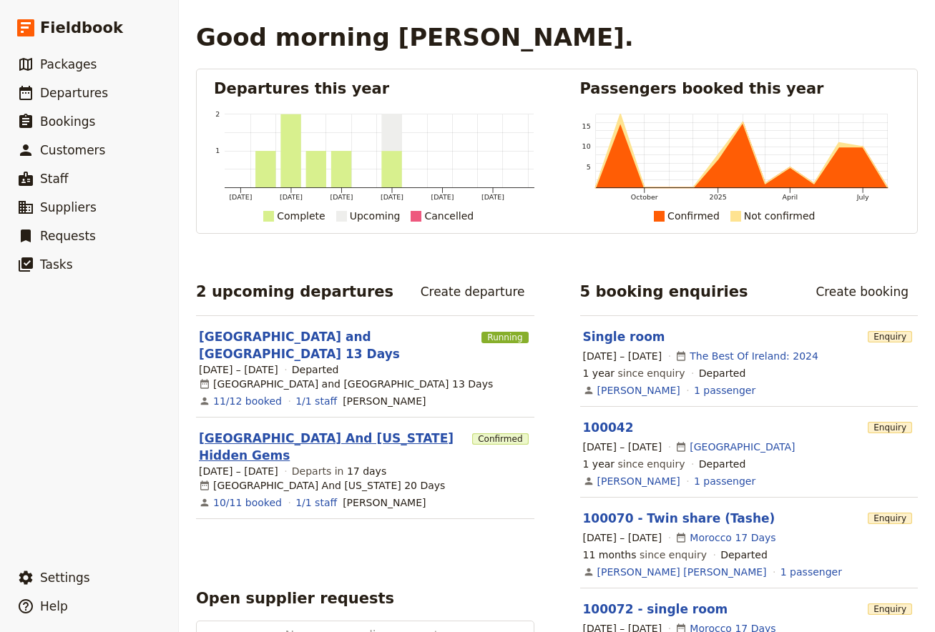
click at [269, 430] on link "[GEOGRAPHIC_DATA] And [US_STATE] Hidden Gems" at bounding box center [332, 447] width 267 height 34
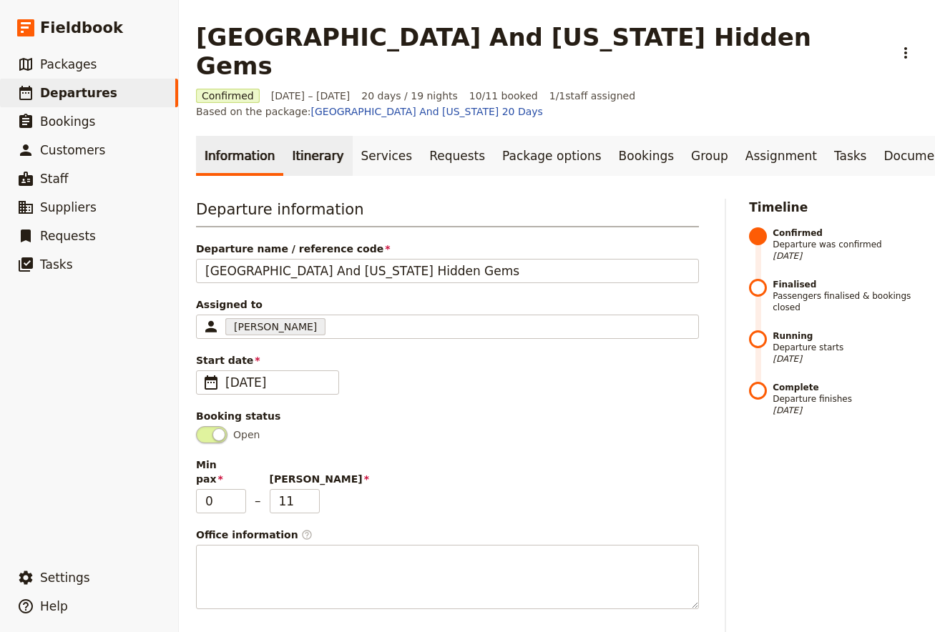
click at [316, 136] on link "Itinerary" at bounding box center [317, 156] width 69 height 40
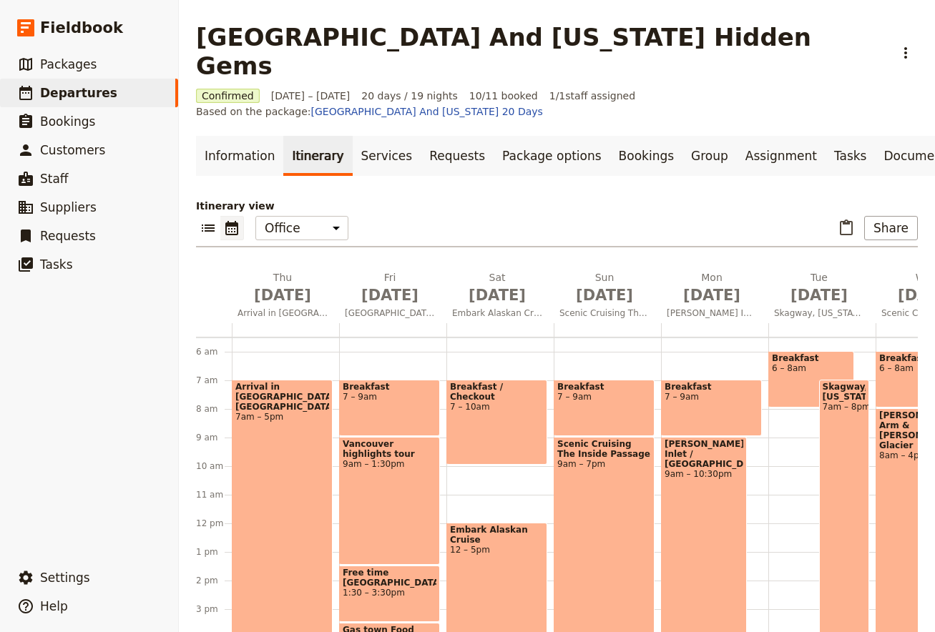
scroll to position [339, 0]
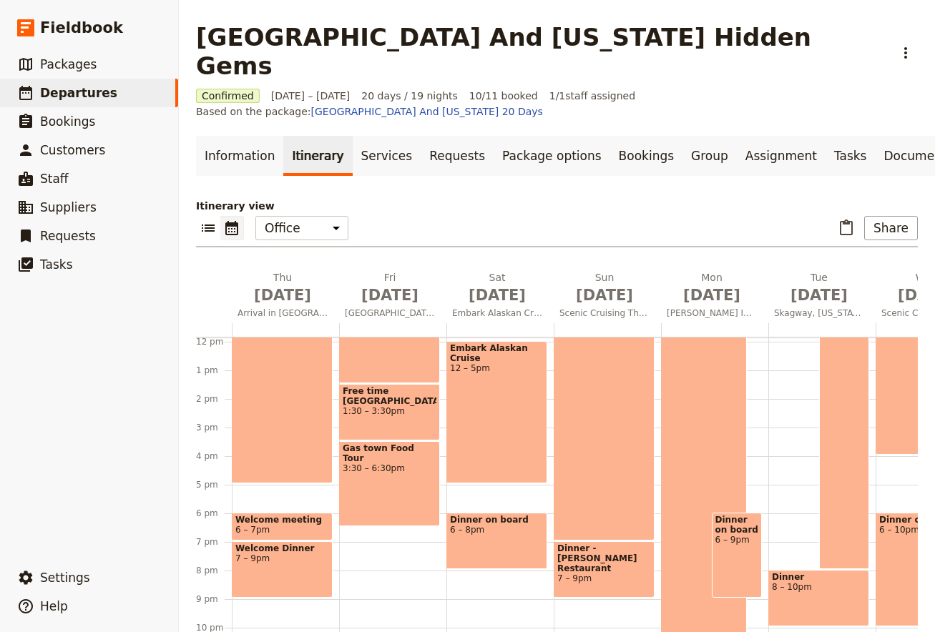
click at [270, 541] on div "Welcome Dinner 7 – 9pm" at bounding box center [282, 569] width 101 height 56
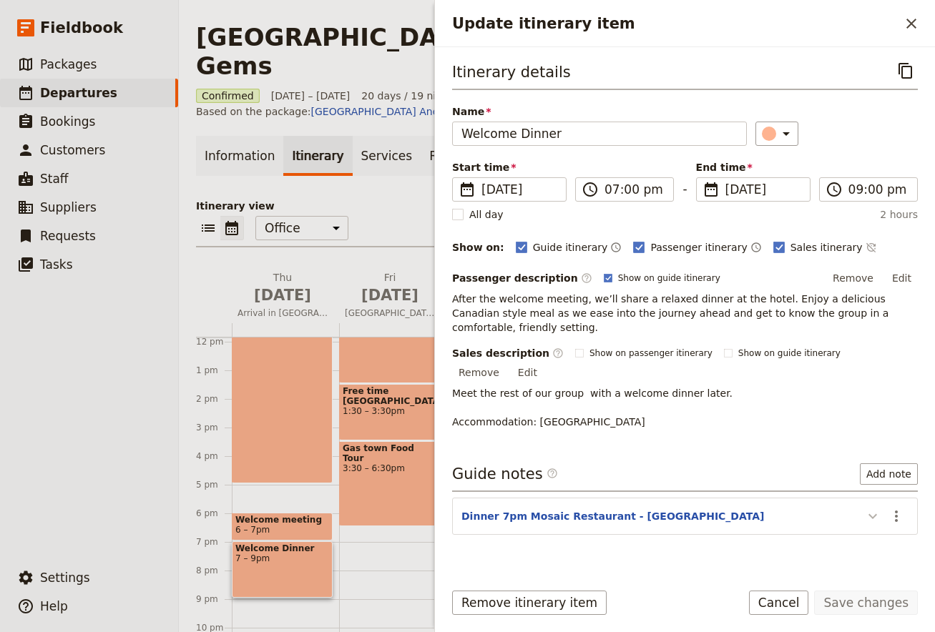
click at [877, 508] on icon "Update itinerary item" at bounding box center [872, 516] width 17 height 17
click at [900, 508] on icon "Actions" at bounding box center [896, 516] width 17 height 17
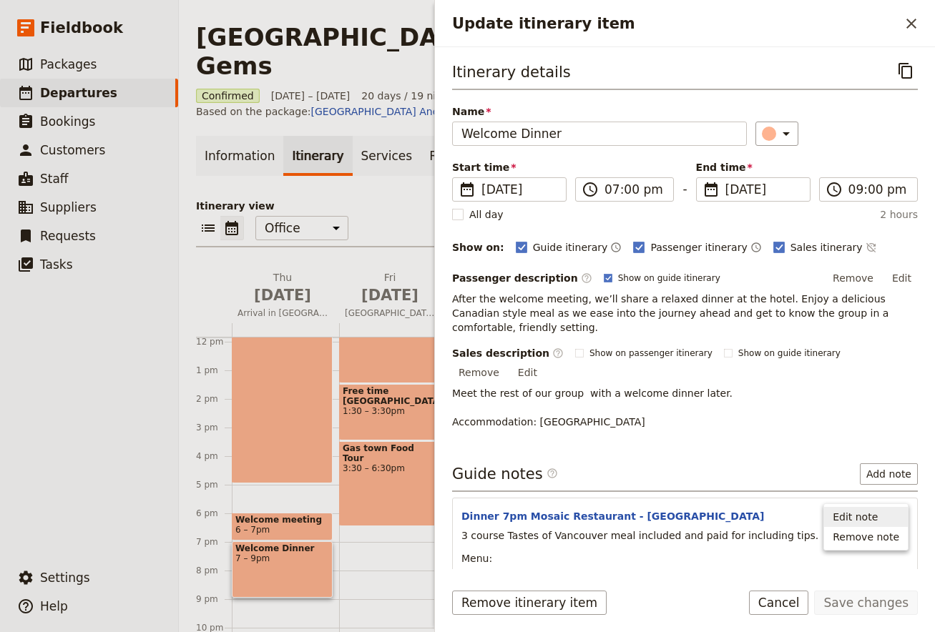
click at [878, 515] on span "Edit note" at bounding box center [854, 517] width 45 height 14
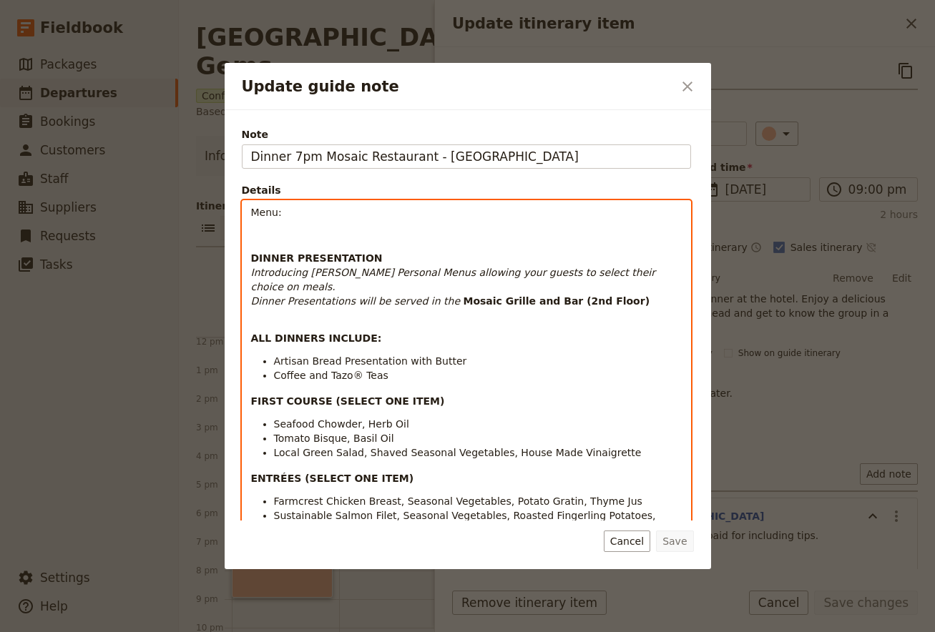
scroll to position [0, 0]
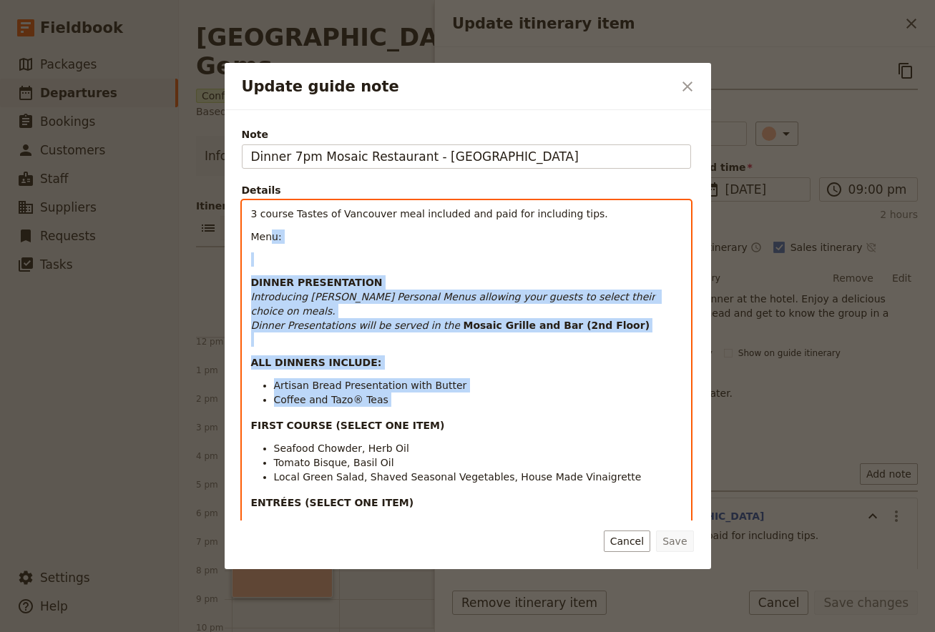
drag, startPoint x: 250, startPoint y: 210, endPoint x: 271, endPoint y: 241, distance: 37.1
click at [271, 241] on div "3 course Tastes of Vancouver meal included and paid for including tips. Menu: D…" at bounding box center [466, 425] width 448 height 448
click at [282, 357] on div "3 course Tastes of Vancouver meal included and paid for including tips. Menu: D…" at bounding box center [466, 425] width 448 height 448
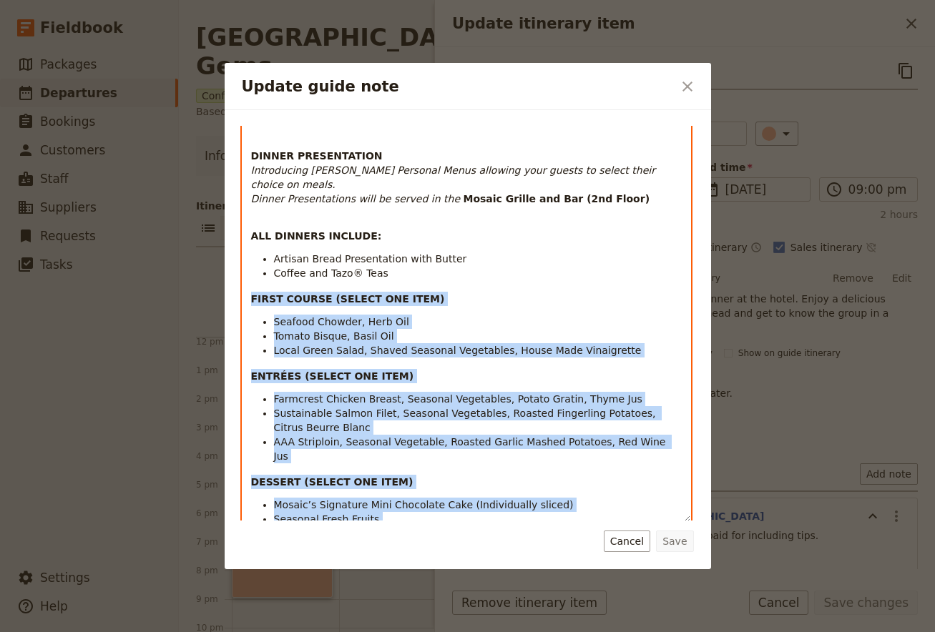
scroll to position [212, 0]
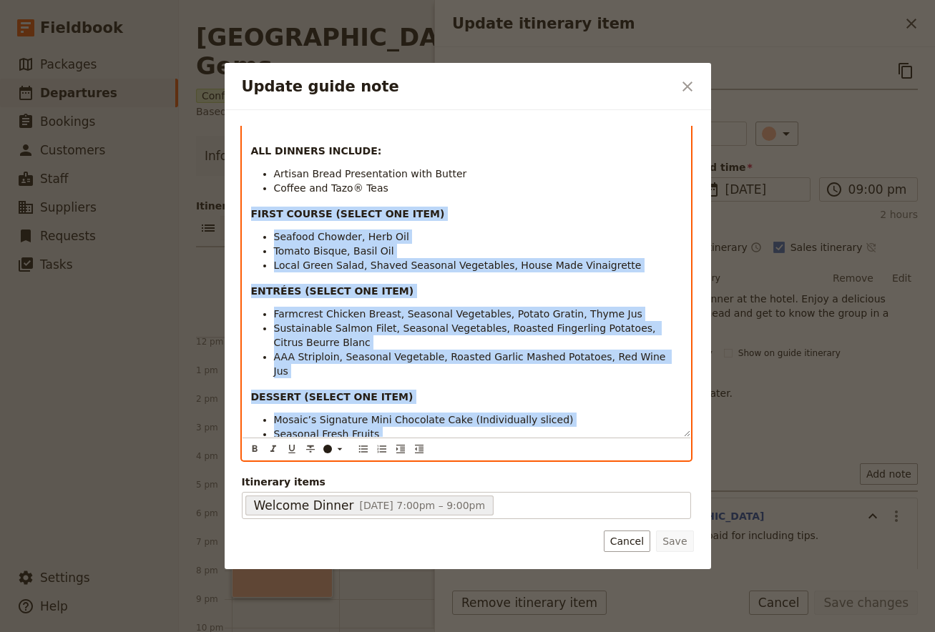
drag, startPoint x: 252, startPoint y: 416, endPoint x: 428, endPoint y: 420, distance: 176.0
click at [428, 420] on div "3 course Tastes of Vancouver meal included and paid for including tips. Menu: D…" at bounding box center [466, 213] width 448 height 448
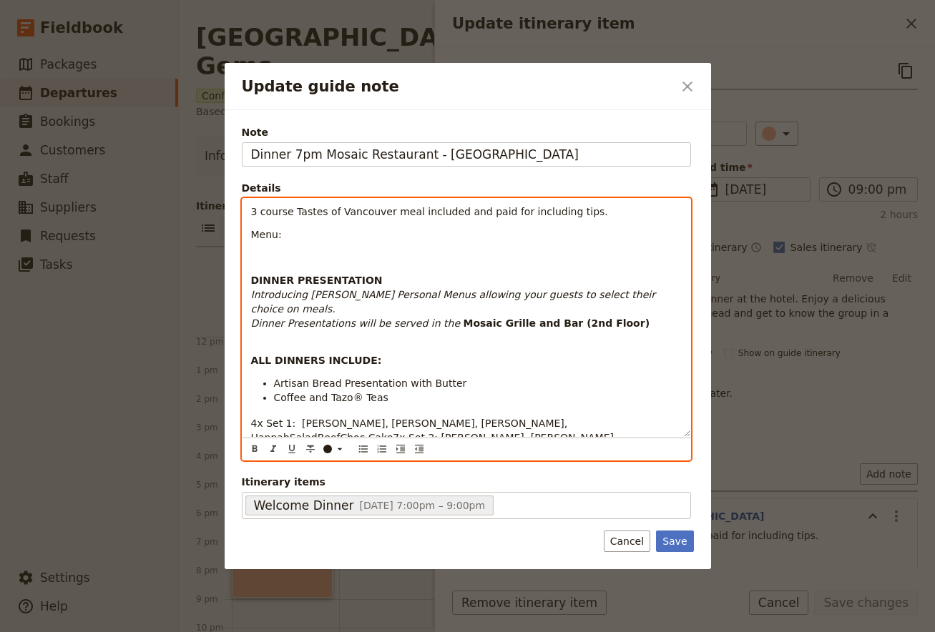
click at [453, 418] on span "4x Set 1: [PERSON_NAME], [PERSON_NAME], [PERSON_NAME], HannahSaladBeefChoc Cake…" at bounding box center [465, 445] width 429 height 54
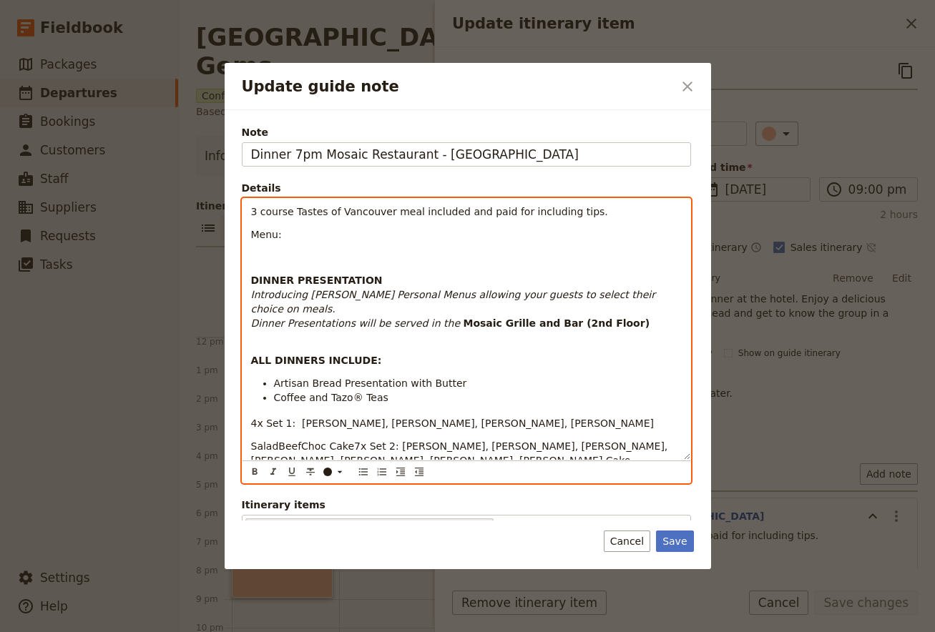
scroll to position [0, 0]
click at [339, 441] on span "SaladBeefChoc Cake7x Set 2: [PERSON_NAME], [PERSON_NAME], [PERSON_NAME], [PERSO…" at bounding box center [461, 454] width 420 height 26
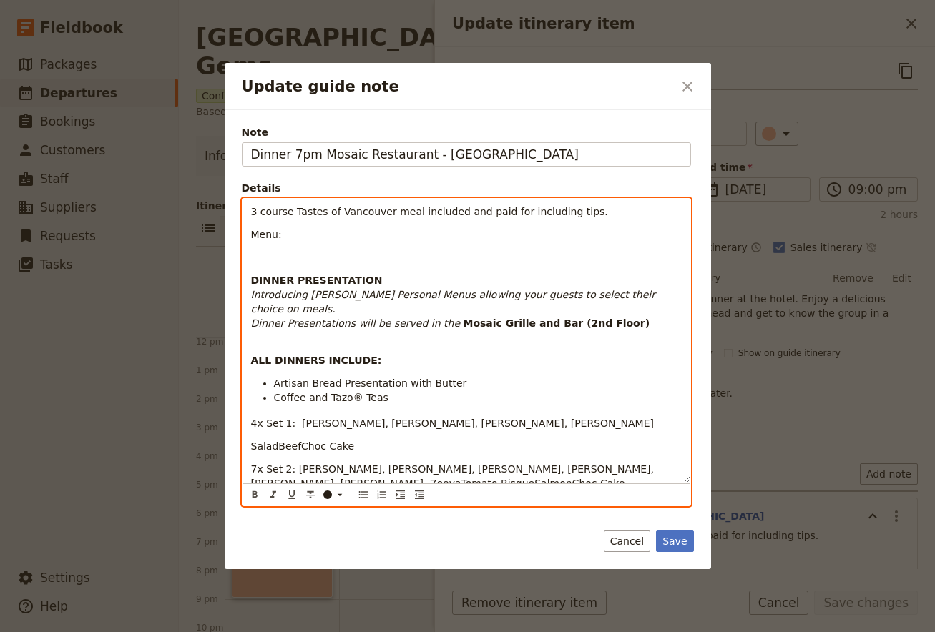
click at [276, 441] on span "SaladBeefChoc Cake" at bounding box center [303, 446] width 104 height 11
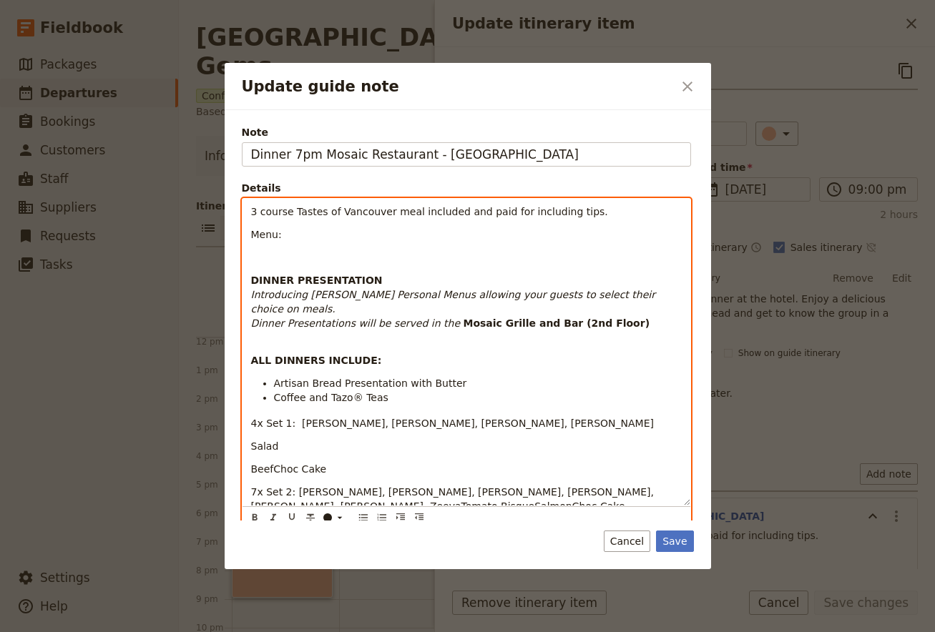
click at [270, 463] on span "BeefChoc Cake" at bounding box center [289, 468] width 76 height 11
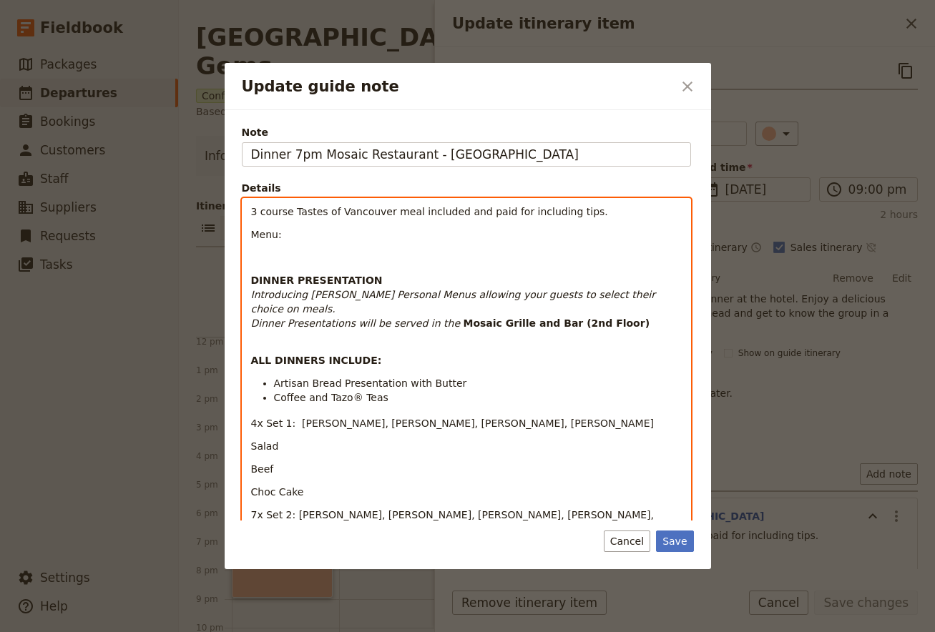
scroll to position [94, 0]
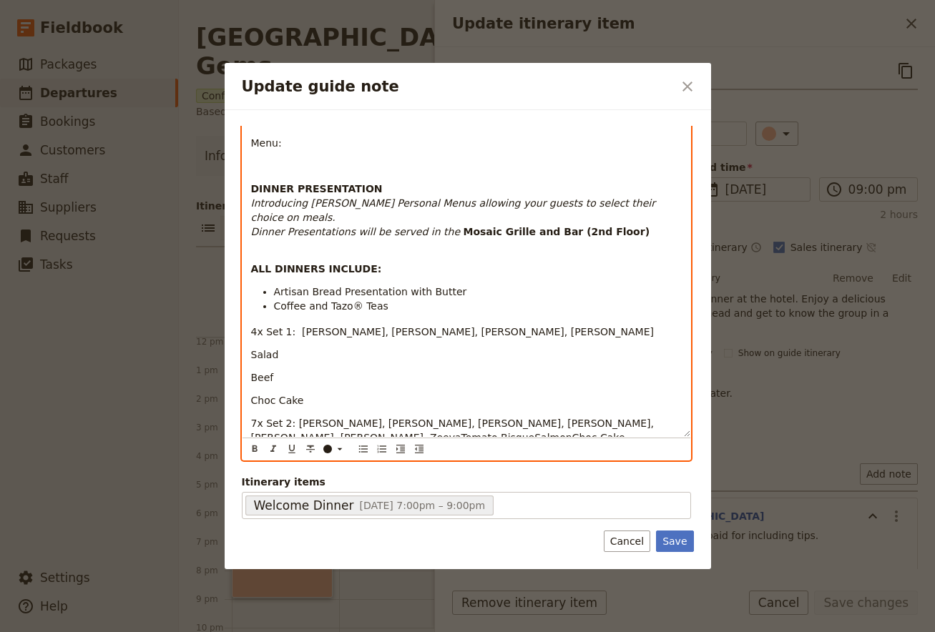
click at [292, 418] on span "7x Set 2: [PERSON_NAME], [PERSON_NAME], [PERSON_NAME], [PERSON_NAME], [PERSON_N…" at bounding box center [454, 431] width 406 height 26
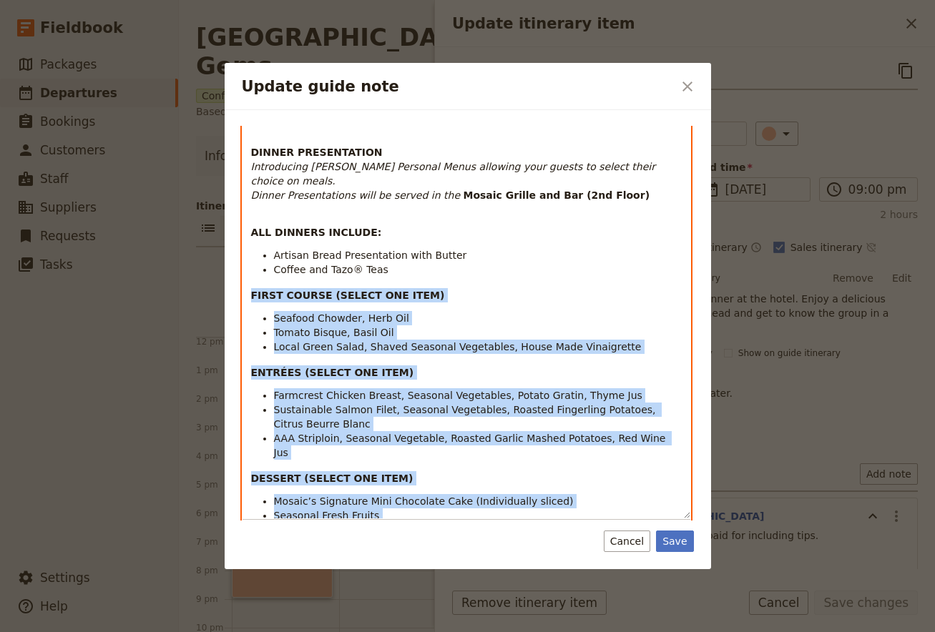
scroll to position [191, 0]
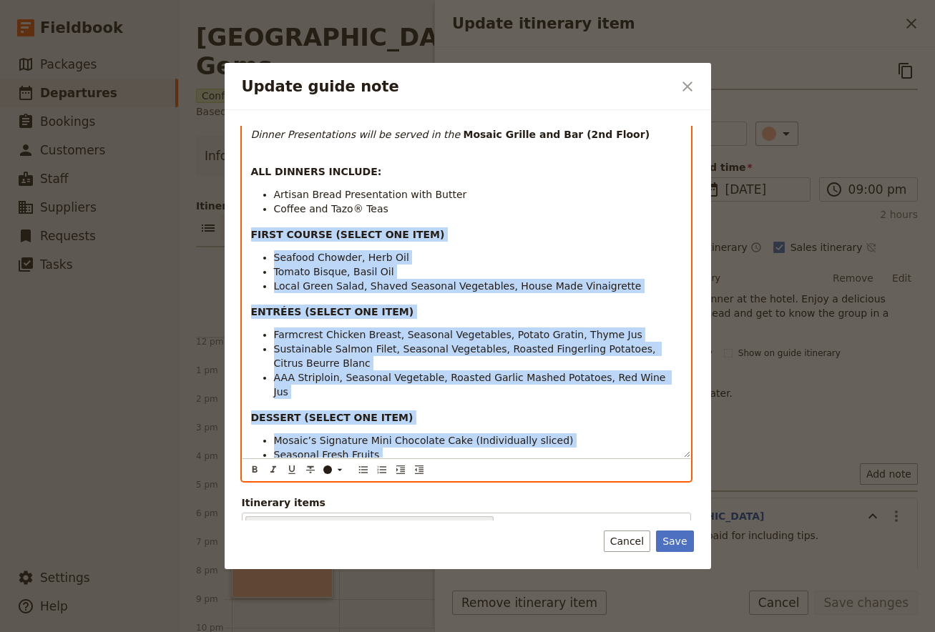
click at [352, 314] on div "3 course Tastes of Vancouver meal included and paid for including tips. Menu: D…" at bounding box center [466, 234] width 448 height 448
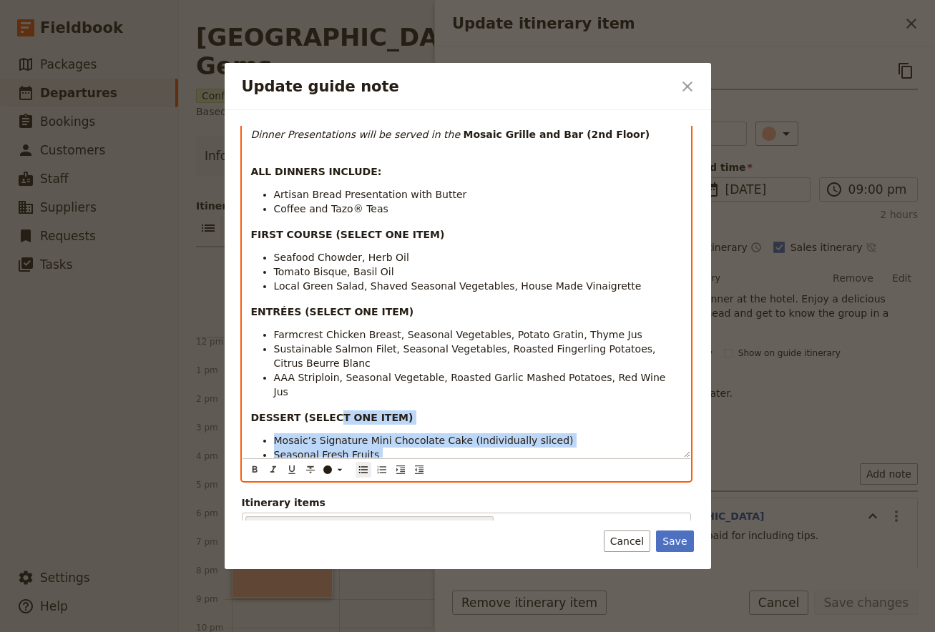
drag, startPoint x: 402, startPoint y: 446, endPoint x: 325, endPoint y: 398, distance: 90.7
click at [325, 398] on div "3 course Tastes of Vancouver meal included and paid for including tips. Menu: D…" at bounding box center [466, 234] width 448 height 448
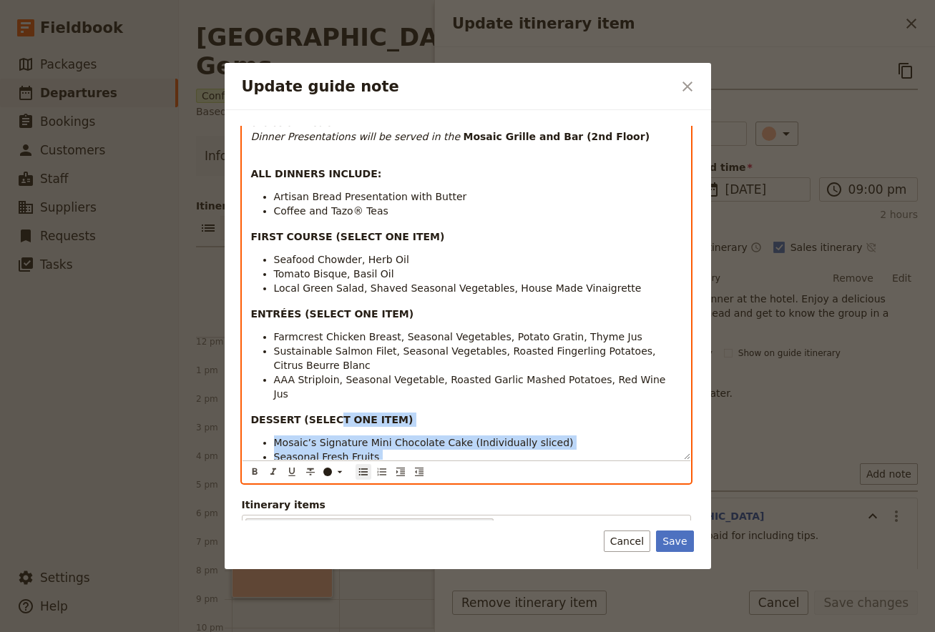
click at [400, 464] on li "Trio of Gelato & Sorbet" at bounding box center [478, 471] width 408 height 14
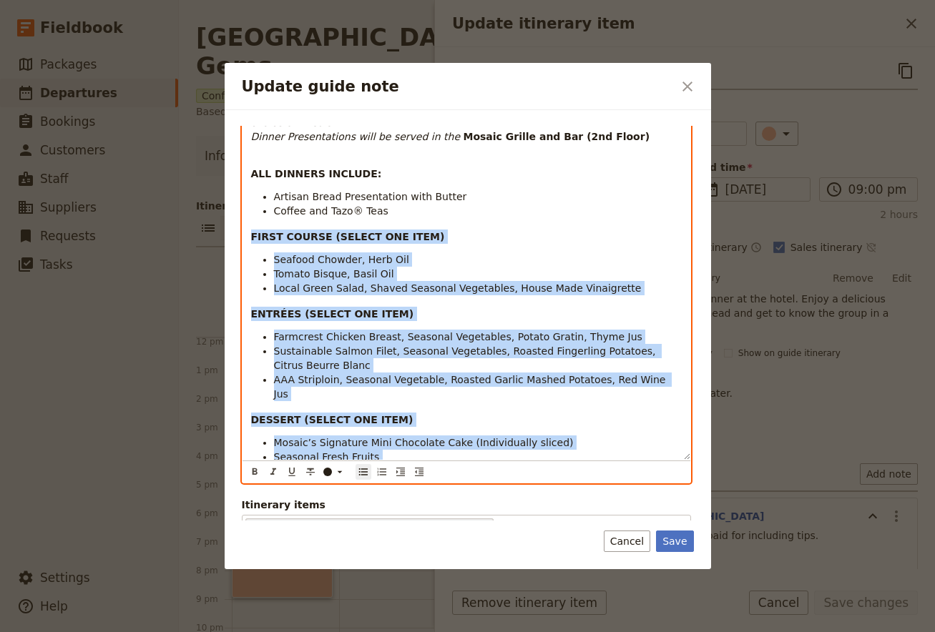
drag, startPoint x: 403, startPoint y: 450, endPoint x: 220, endPoint y: 217, distance: 296.4
click at [242, 217] on div "3 course Tastes of Vancouver meal included and paid for including tips. Menu: D…" at bounding box center [466, 236] width 448 height 448
copy div "FIRST COURSE (SELECT ONE ITEM) Seafood Chowder, Herb Oil Tomato Bisque, Basil O…"
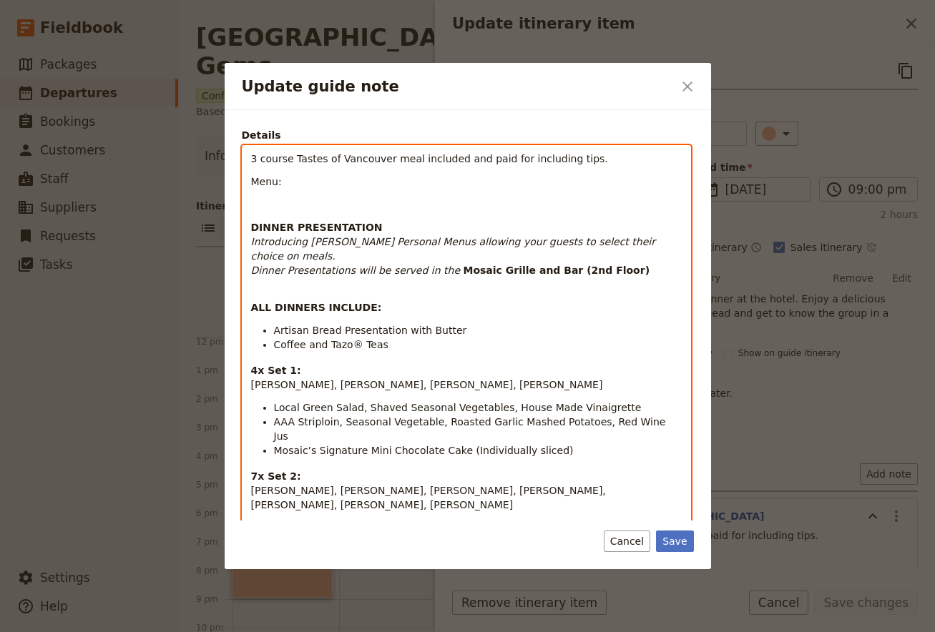
scroll to position [0, 0]
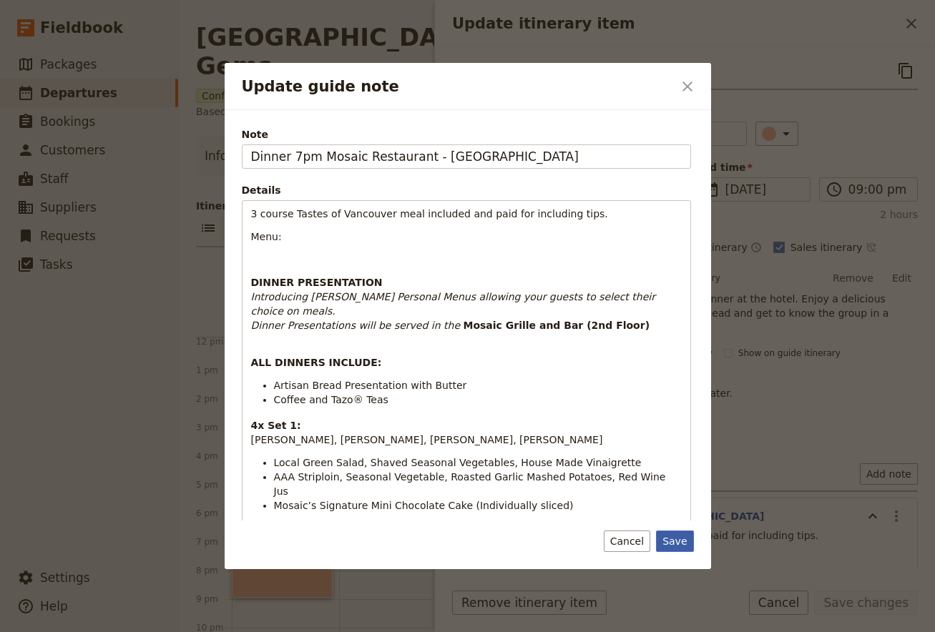
click at [682, 539] on button "Save" at bounding box center [674, 541] width 37 height 21
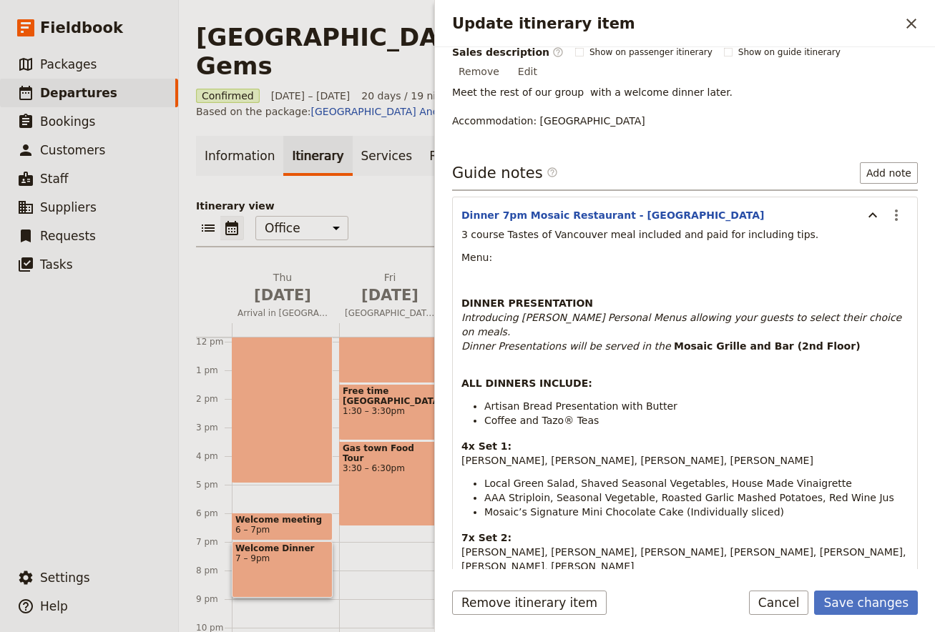
scroll to position [378, 0]
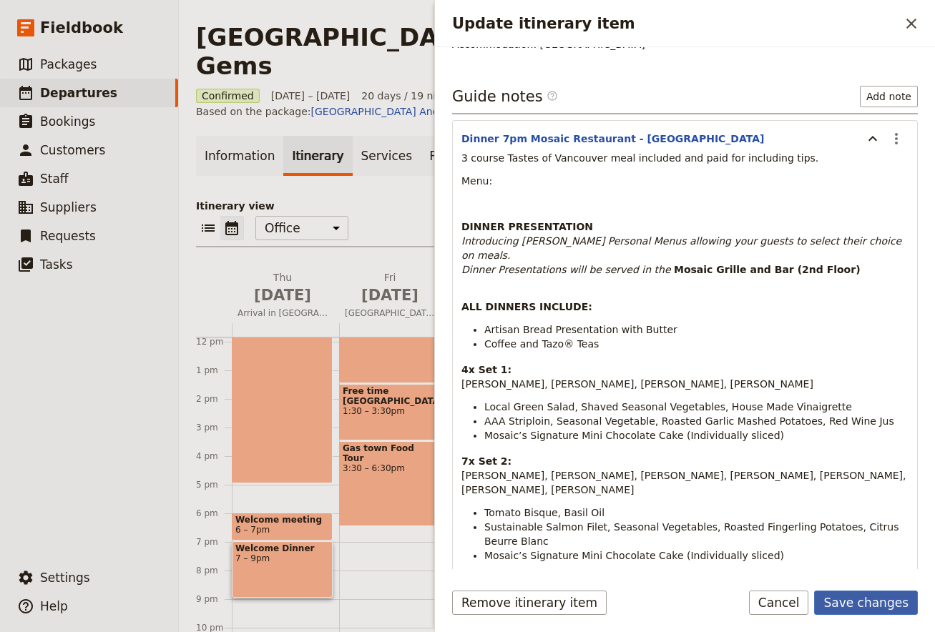
click at [873, 600] on button "Save changes" at bounding box center [866, 603] width 104 height 24
